Goal: Task Accomplishment & Management: Manage account settings

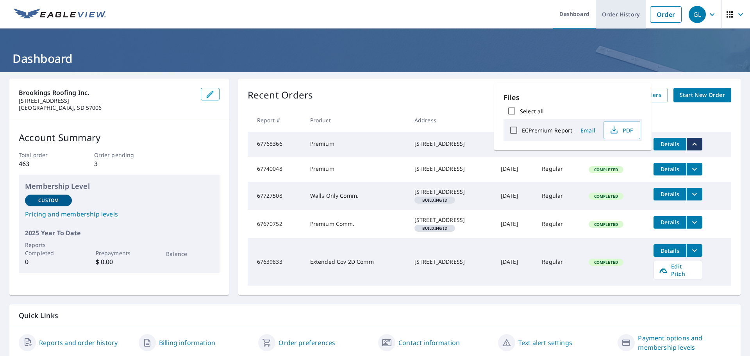
click at [624, 18] on link "Order History" at bounding box center [621, 14] width 50 height 29
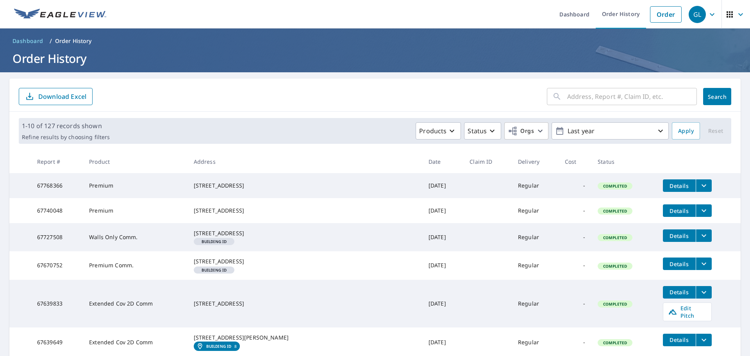
click at [579, 99] on input "text" at bounding box center [632, 97] width 130 height 22
type input "21287"
click button "Search" at bounding box center [717, 96] width 28 height 17
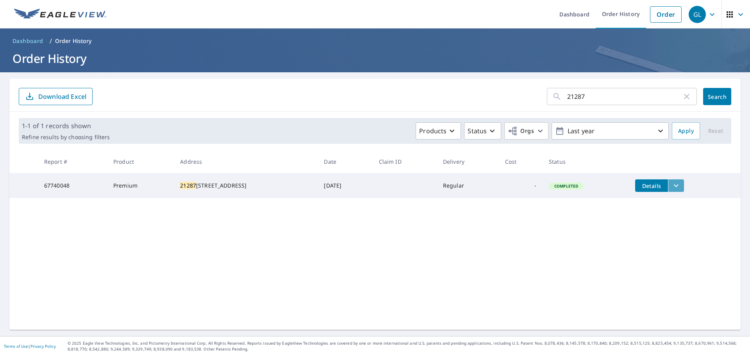
click at [671, 188] on icon "filesDropdownBtn-67740048" at bounding box center [675, 185] width 9 height 9
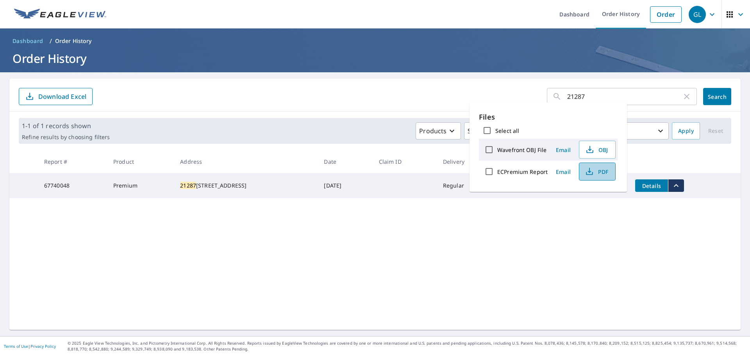
click at [594, 174] on span "PDF" at bounding box center [596, 171] width 25 height 9
